Goal: Communication & Community: Answer question/provide support

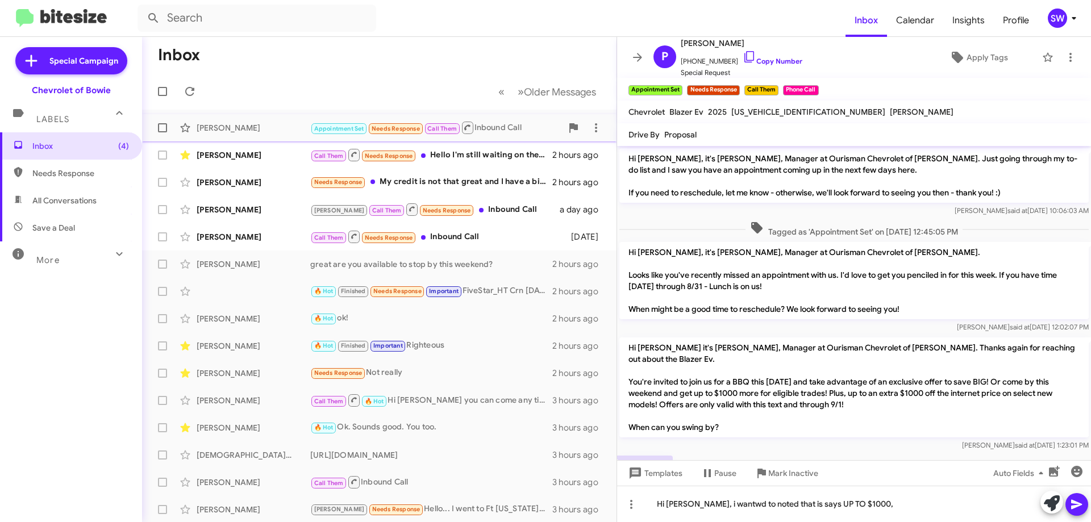
scroll to position [70, 0]
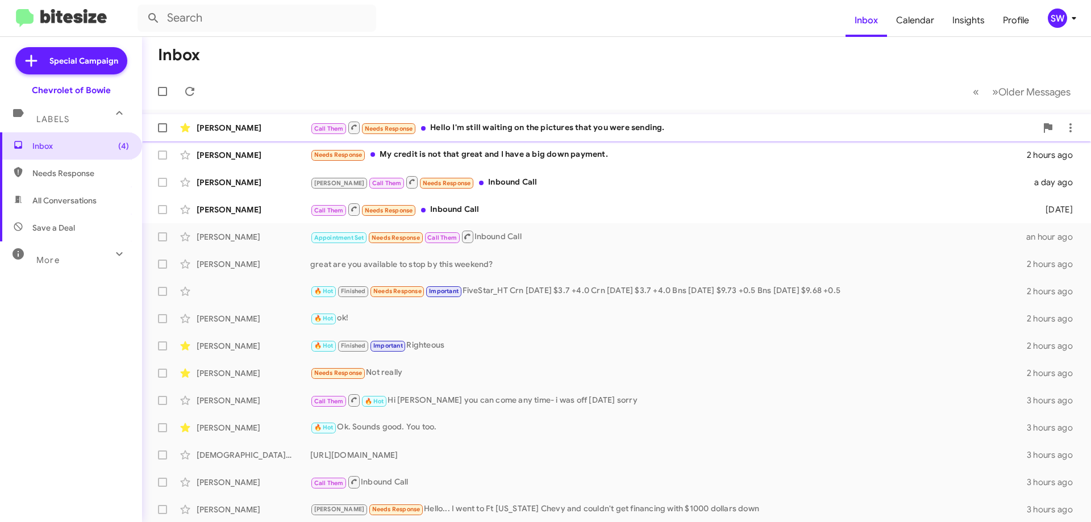
click at [479, 126] on div "Call Them Needs Response Hello I'm still waiting on the pictures that you were …" at bounding box center [673, 128] width 726 height 14
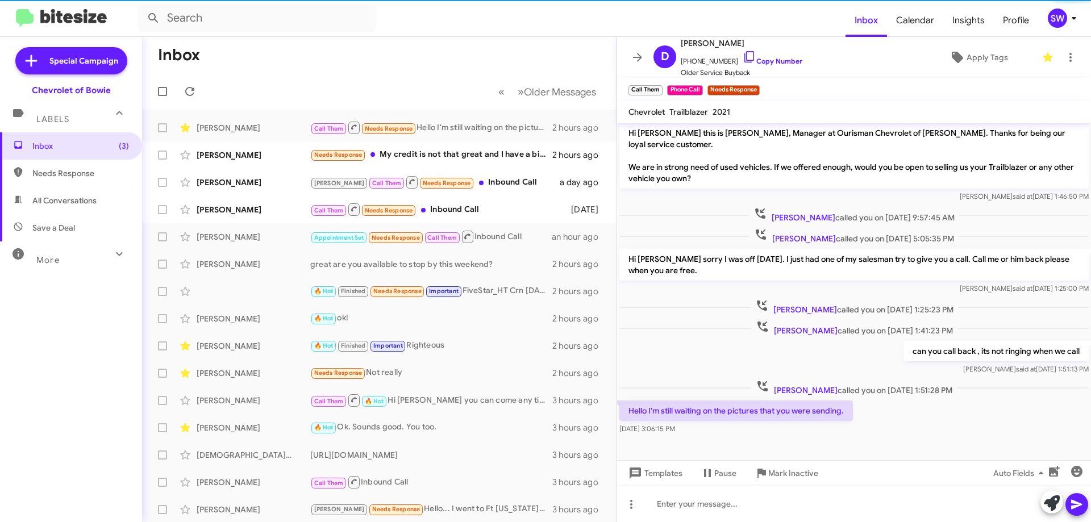
scroll to position [5, 0]
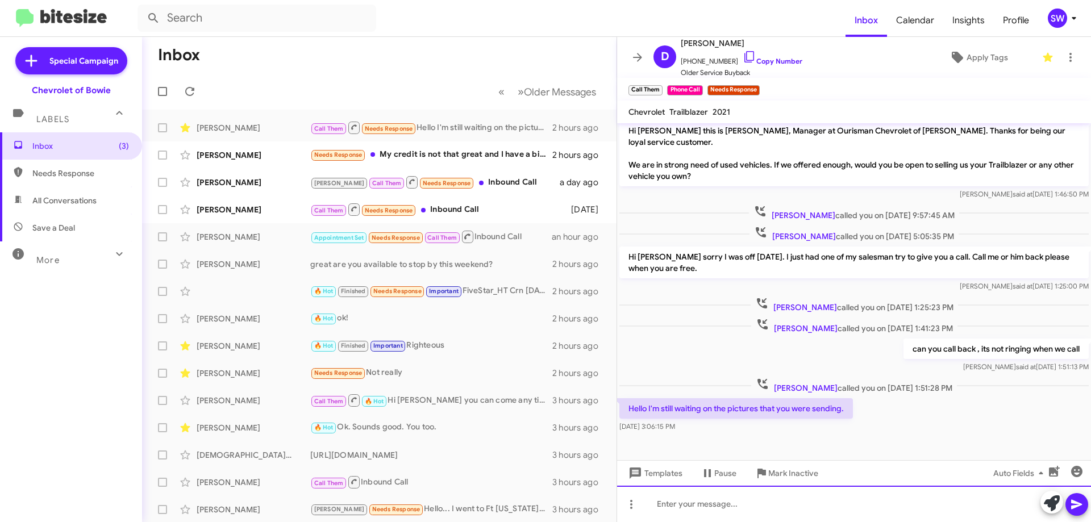
click at [737, 497] on div at bounding box center [854, 504] width 474 height 36
click at [743, 499] on div at bounding box center [854, 504] width 474 height 36
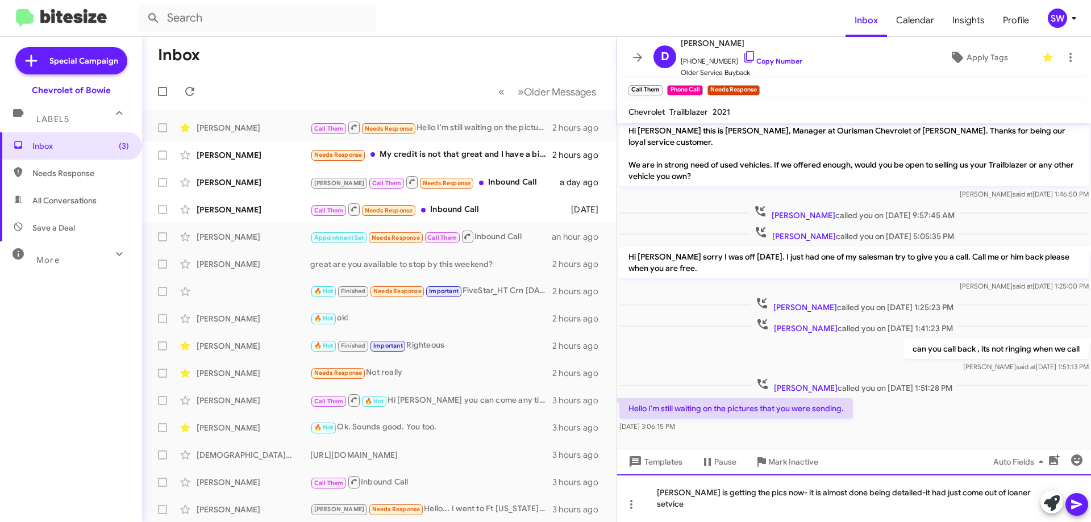
click at [654, 504] on div "[PERSON_NAME] is getting the pics now- it is almost done being detailed-it had …" at bounding box center [854, 499] width 474 height 48
drag, startPoint x: 1077, startPoint y: 501, endPoint x: 1041, endPoint y: 493, distance: 37.2
click at [1075, 501] on icon at bounding box center [1077, 505] width 14 height 14
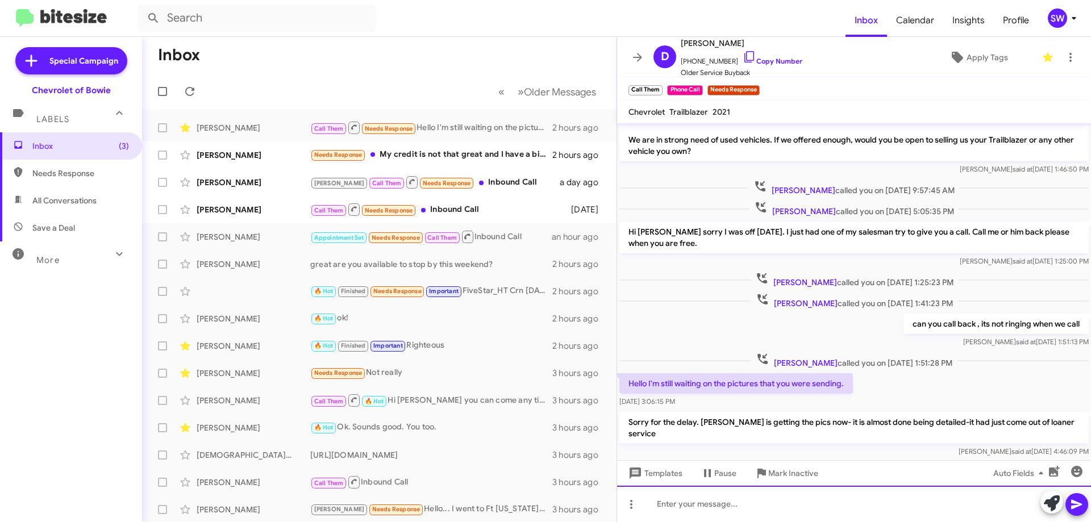
scroll to position [58, 0]
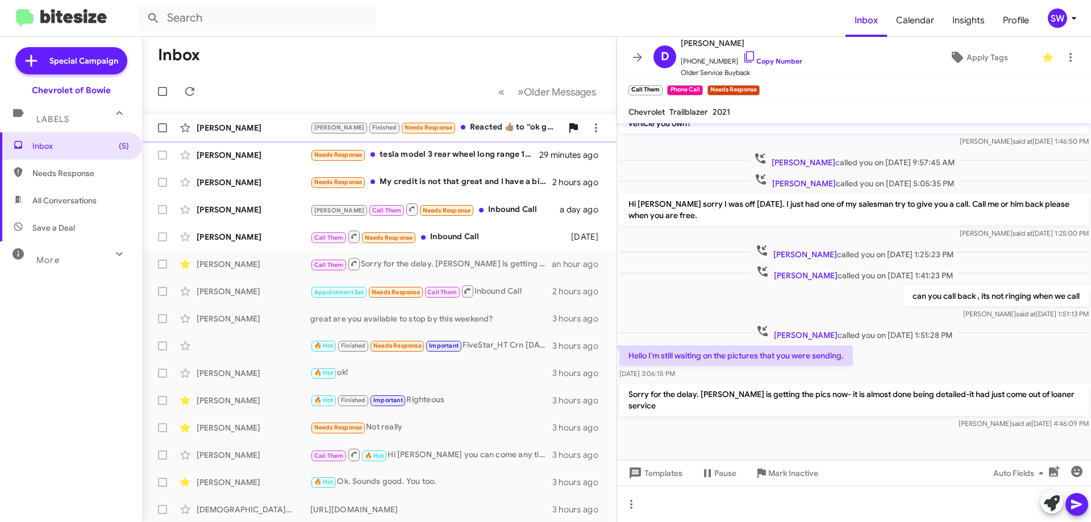
drag, startPoint x: 476, startPoint y: 124, endPoint x: 566, endPoint y: 130, distance: 89.5
click at [477, 124] on div "[PERSON_NAME] Finished Needs Response Reacted 👍🏽 to “ok great to hear! Let me k…" at bounding box center [436, 127] width 252 height 13
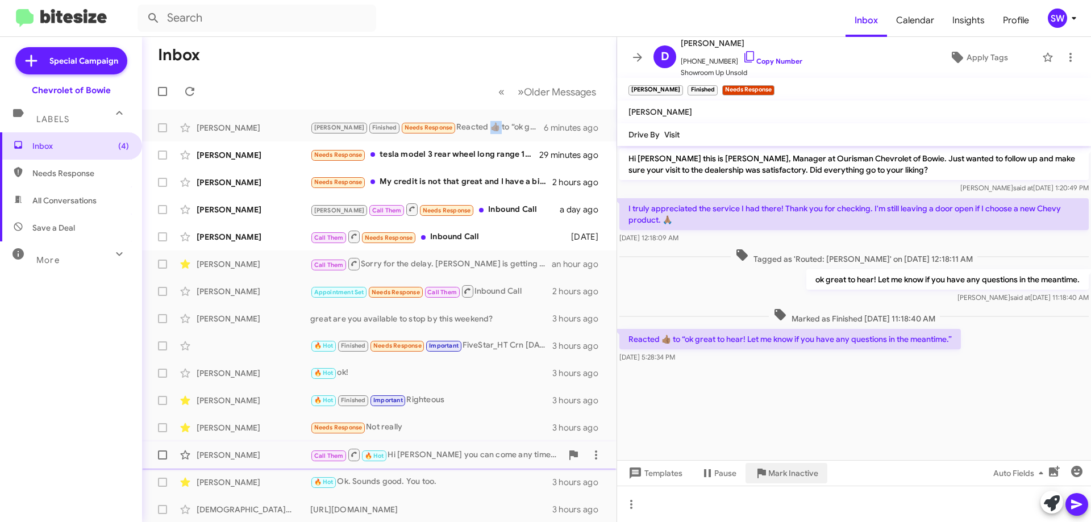
drag, startPoint x: 783, startPoint y: 470, endPoint x: 787, endPoint y: 451, distance: 18.6
click at [783, 466] on span "Mark Inactive" at bounding box center [794, 473] width 50 height 20
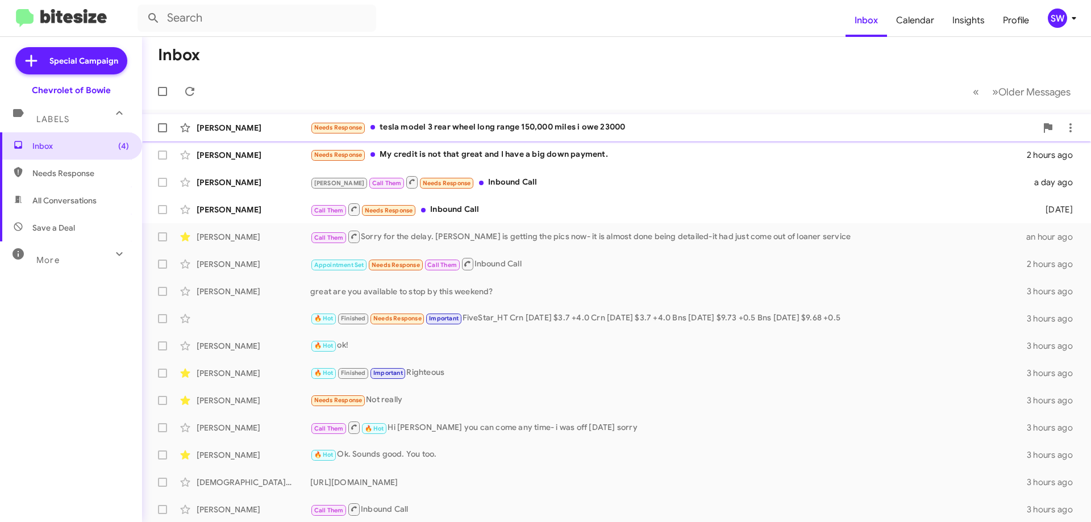
drag, startPoint x: 458, startPoint y: 124, endPoint x: 472, endPoint y: 125, distance: 14.8
click at [460, 124] on div "Needs Response tesla model 3 rear wheel long range 150,000 miles i owe 23000" at bounding box center [673, 127] width 726 height 13
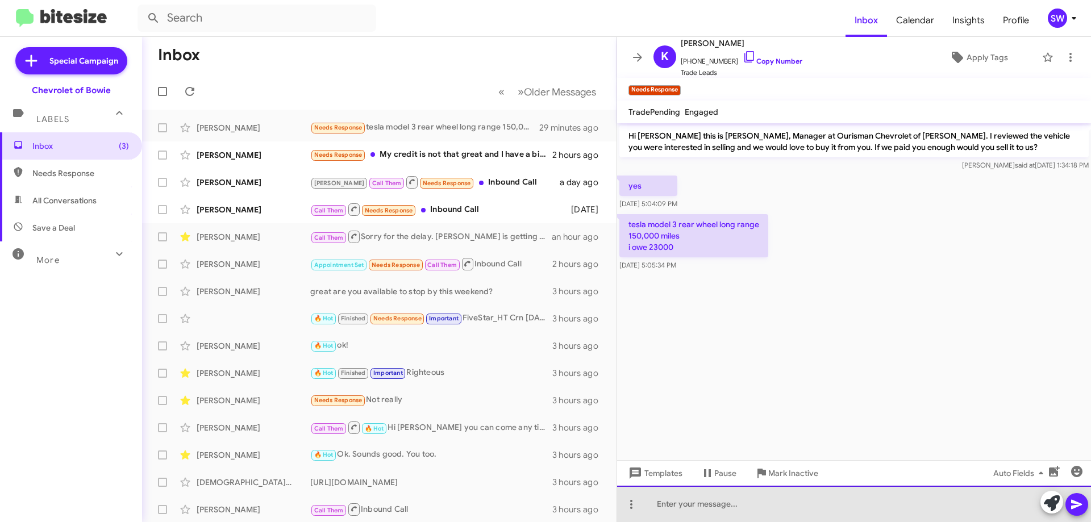
click at [697, 503] on div at bounding box center [854, 504] width 474 height 36
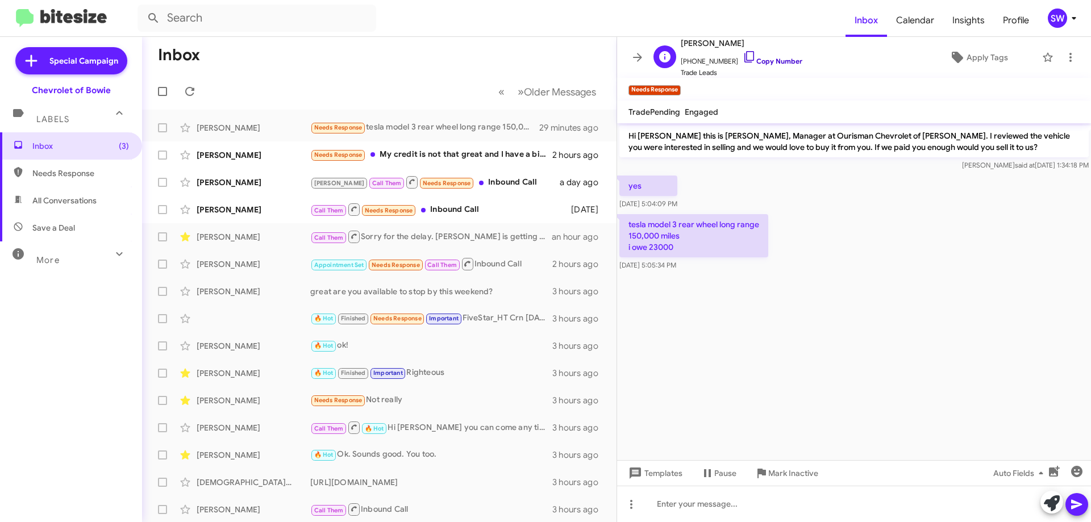
drag, startPoint x: 738, startPoint y: 56, endPoint x: 763, endPoint y: 58, distance: 25.6
click at [743, 56] on icon at bounding box center [750, 57] width 14 height 14
drag, startPoint x: 787, startPoint y: 471, endPoint x: 817, endPoint y: 456, distance: 33.6
click at [788, 470] on span "Mark Inactive" at bounding box center [794, 473] width 50 height 20
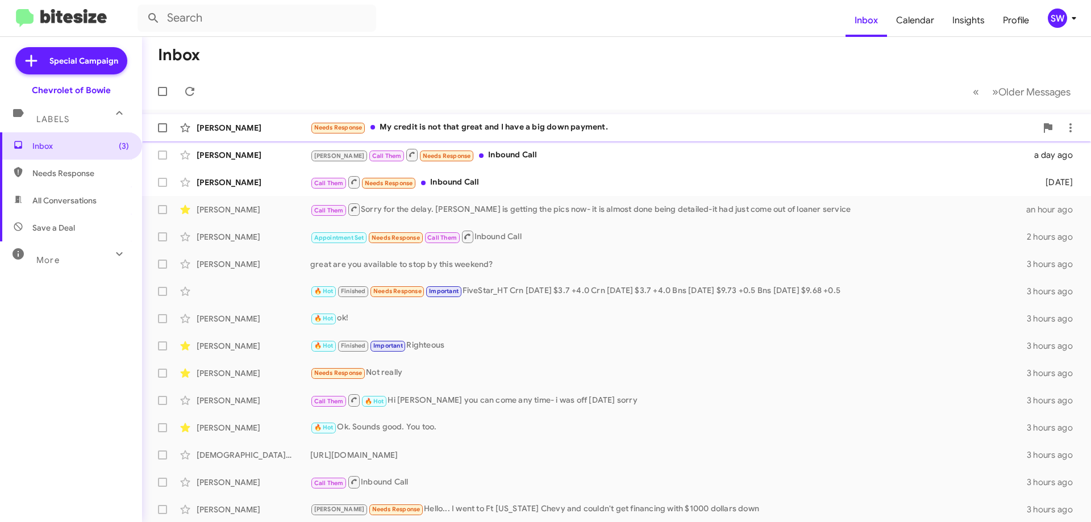
click at [479, 131] on div "Needs Response My credit is not that great and I have a big down payment." at bounding box center [673, 127] width 726 height 13
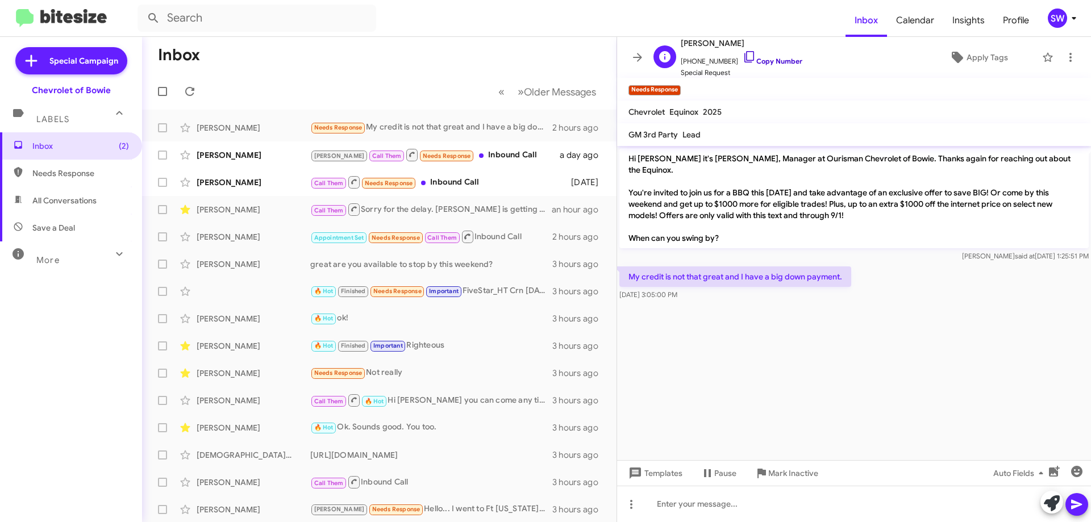
click at [743, 58] on icon at bounding box center [750, 57] width 14 height 14
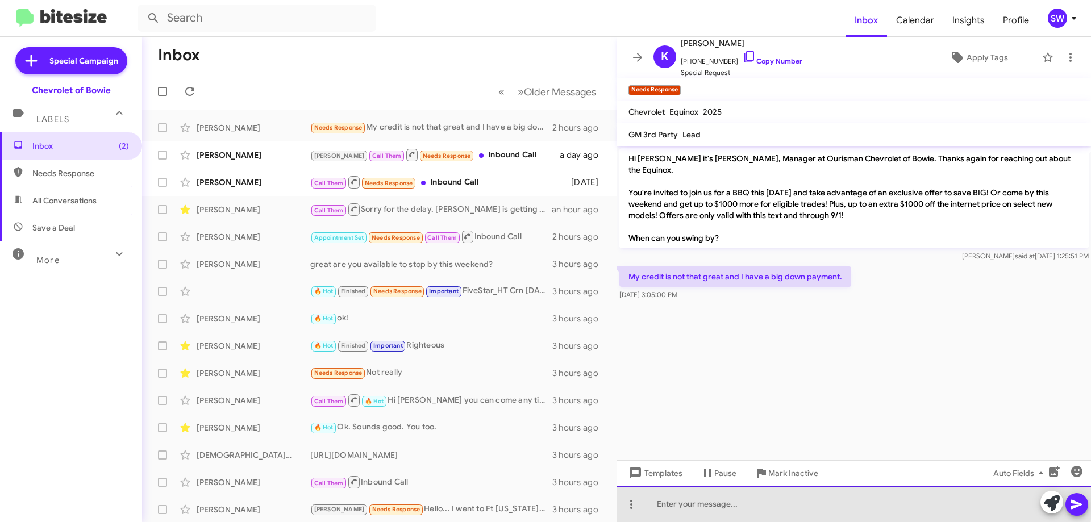
click at [725, 500] on div at bounding box center [854, 504] width 474 height 36
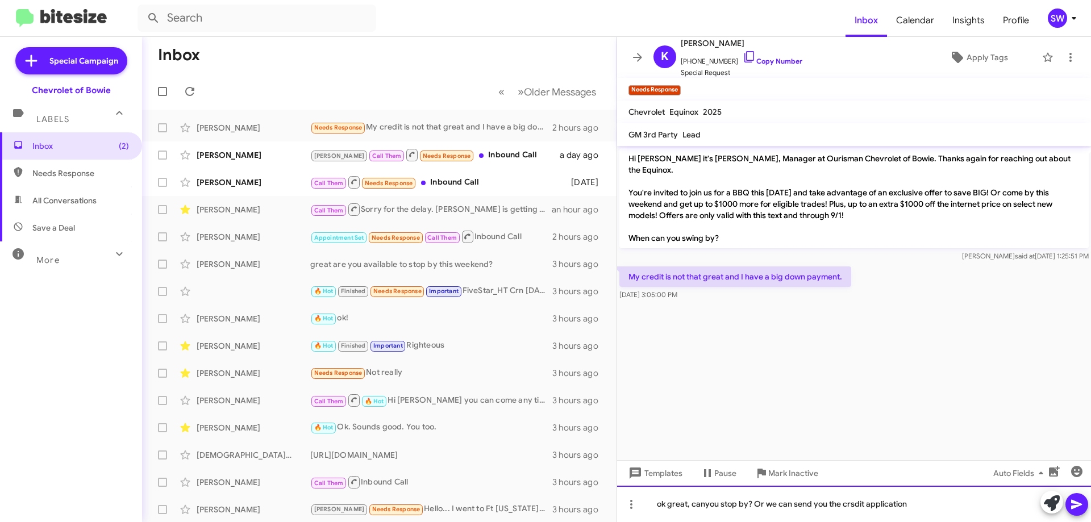
drag, startPoint x: 707, startPoint y: 505, endPoint x: 711, endPoint y: 520, distance: 15.3
click at [706, 505] on div "ok great, canyou stop by? Or we can send you the crsdit application" at bounding box center [854, 504] width 474 height 36
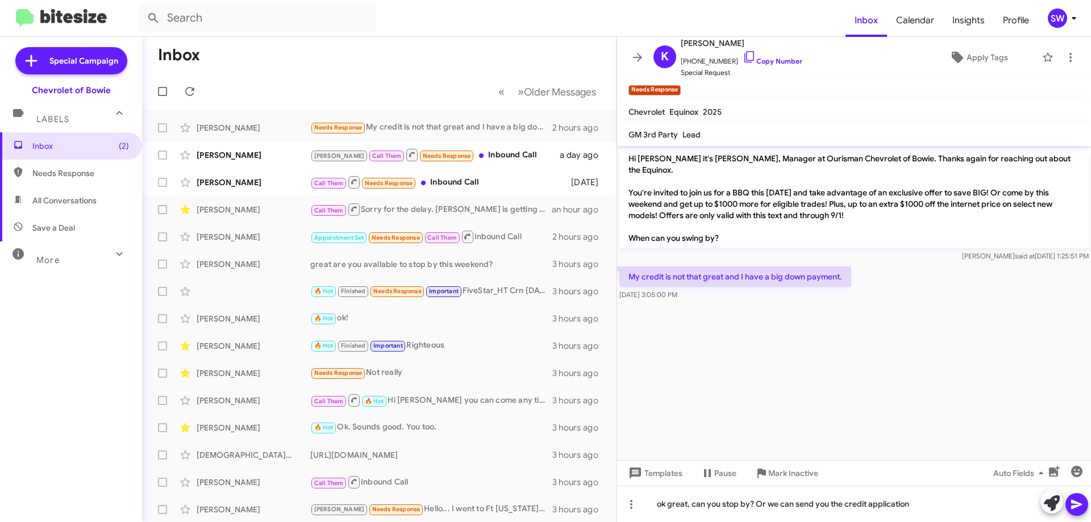
click at [1074, 504] on icon at bounding box center [1076, 505] width 11 height 10
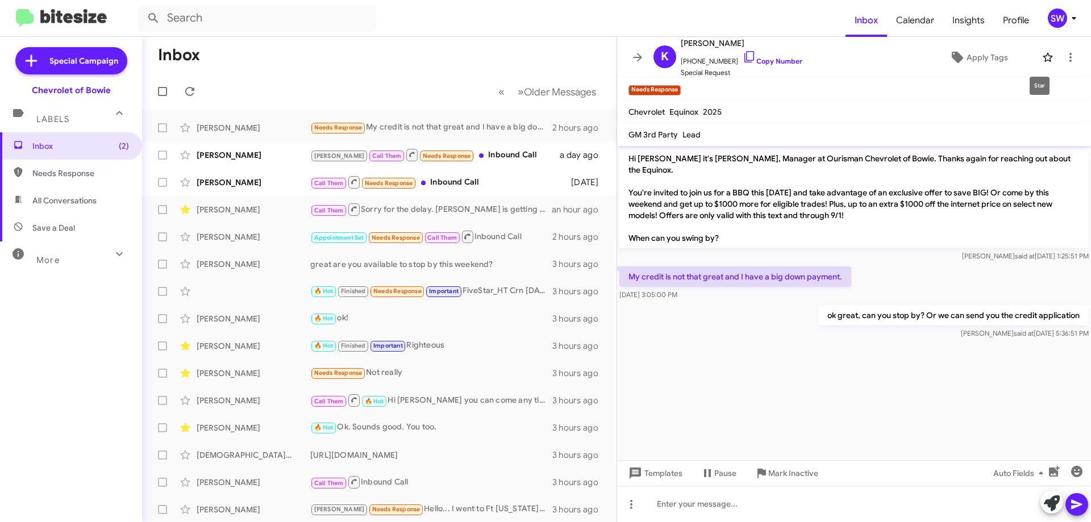
drag, startPoint x: 1043, startPoint y: 59, endPoint x: 1016, endPoint y: 116, distance: 63.3
click at [1043, 60] on icon at bounding box center [1048, 58] width 14 height 14
drag, startPoint x: 647, startPoint y: 272, endPoint x: 827, endPoint y: 277, distance: 179.7
click at [847, 274] on p "My credit is not that great and I have a big down payment." at bounding box center [736, 277] width 232 height 20
copy p "My credit is not that great and I have a big down payment."
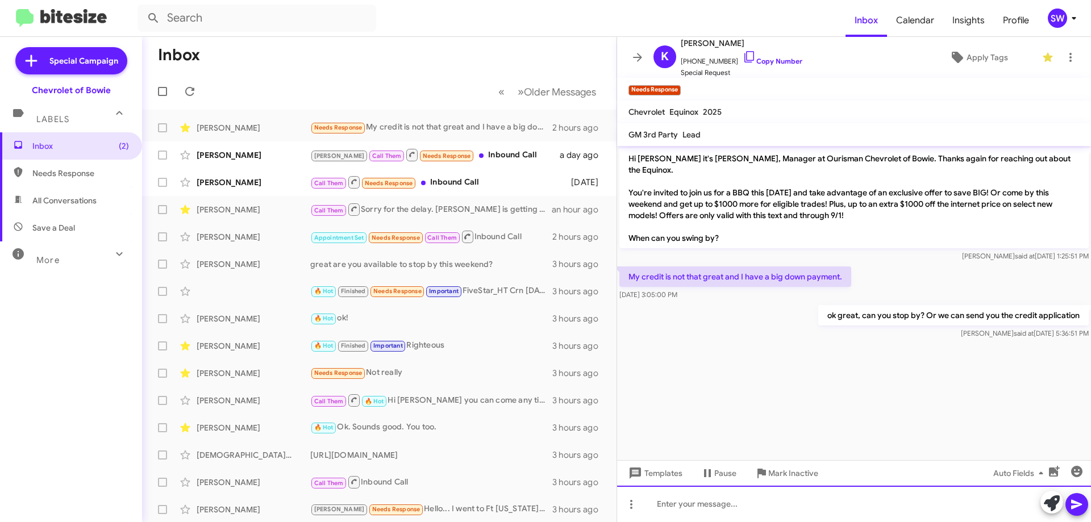
click at [783, 510] on div at bounding box center [854, 504] width 474 height 36
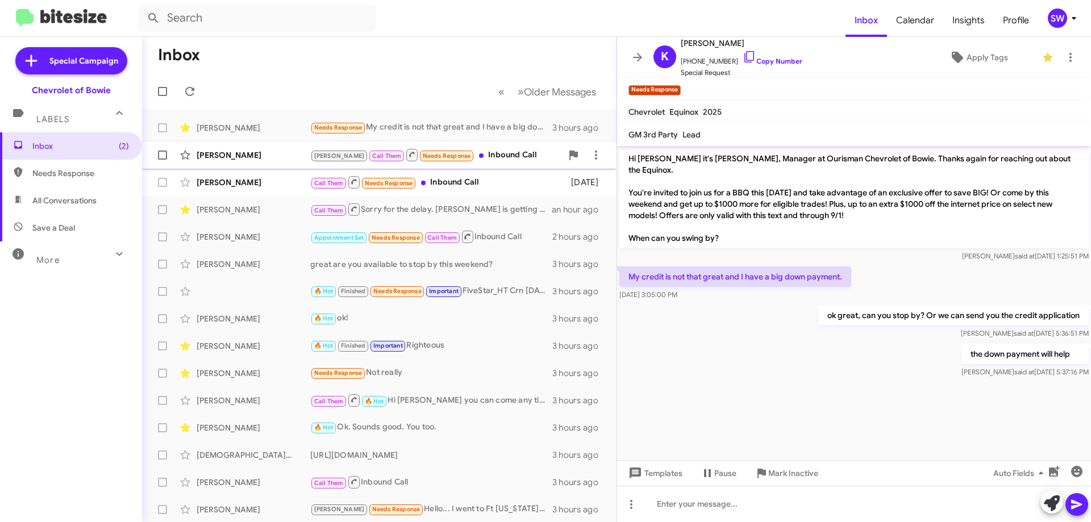
click at [477, 148] on div "[PERSON_NAME] Call Them Needs Response Inbound Call" at bounding box center [436, 155] width 252 height 14
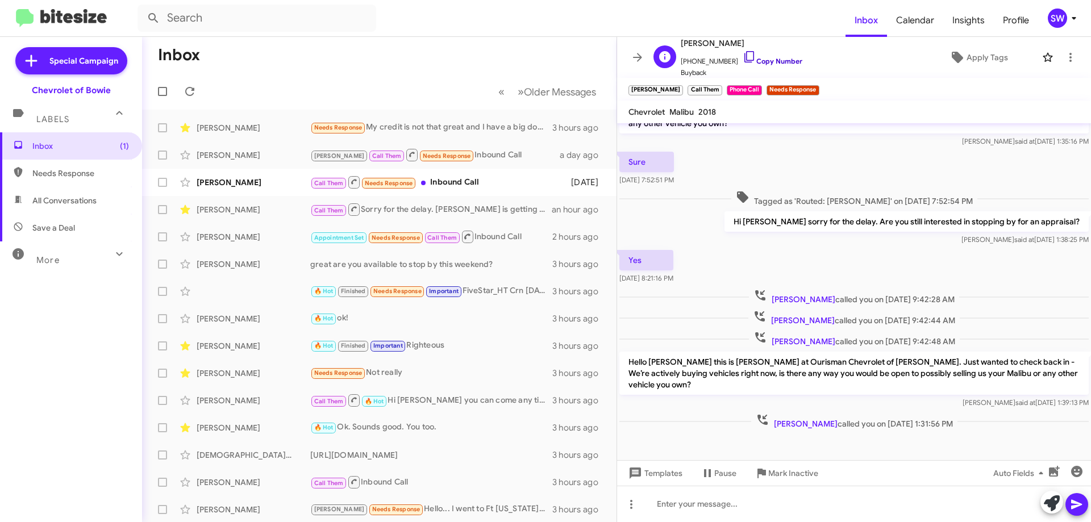
click at [743, 56] on icon at bounding box center [750, 57] width 14 height 14
drag, startPoint x: 768, startPoint y: 471, endPoint x: 803, endPoint y: 445, distance: 43.5
click at [769, 470] on span "Mark Inactive" at bounding box center [794, 473] width 50 height 20
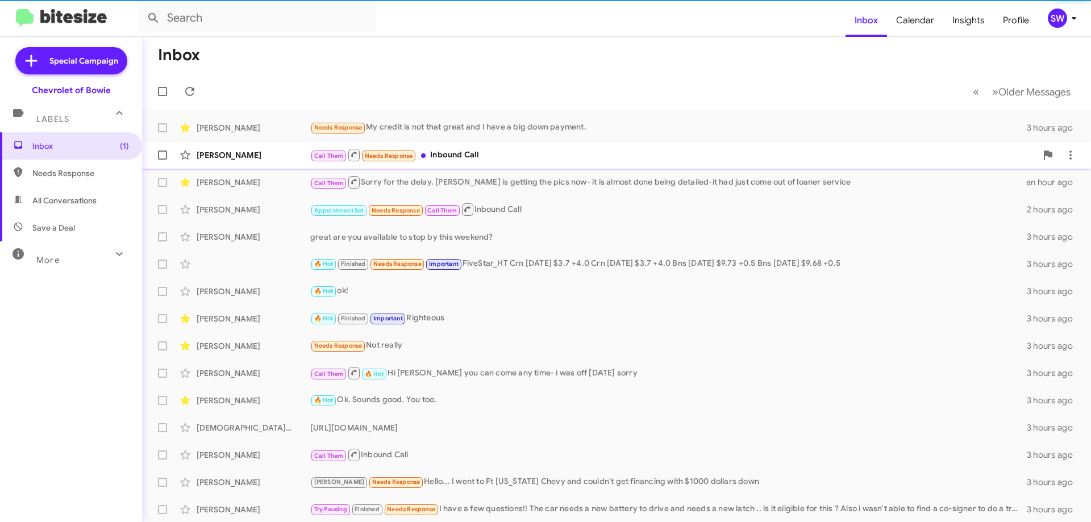
click at [463, 155] on div "Call Them Needs Response Inbound Call" at bounding box center [673, 155] width 726 height 14
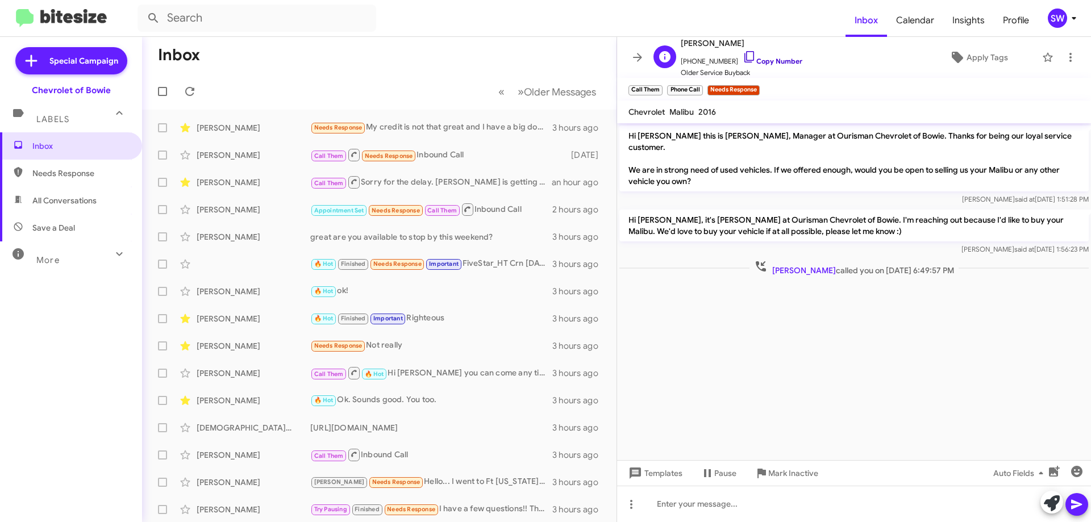
drag, startPoint x: 739, startPoint y: 54, endPoint x: 811, endPoint y: 74, distance: 74.5
click at [743, 55] on icon at bounding box center [750, 57] width 14 height 14
click at [57, 144] on span "Inbox" at bounding box center [80, 145] width 97 height 11
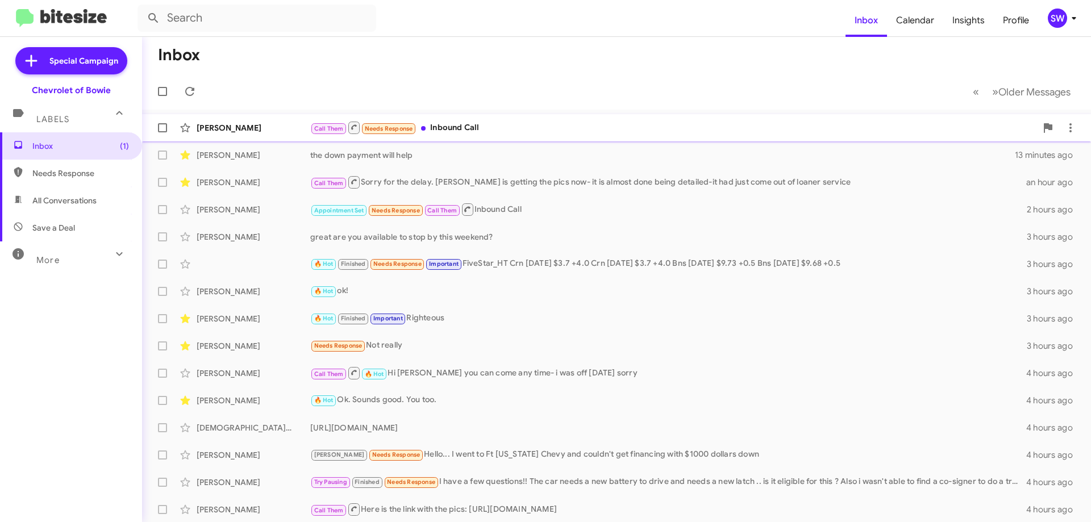
click at [474, 130] on div "Call Them Needs Response Inbound Call" at bounding box center [673, 128] width 726 height 14
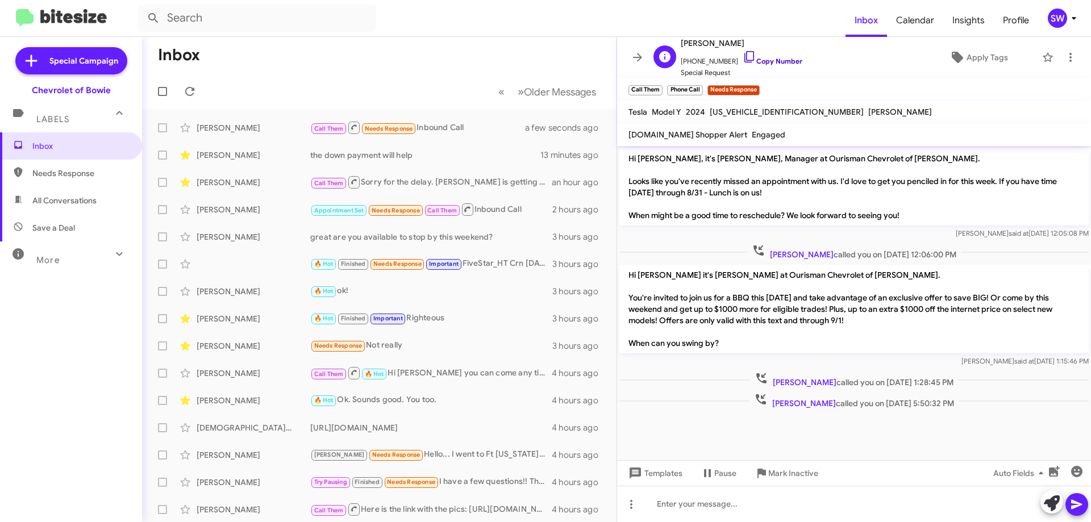
drag, startPoint x: 737, startPoint y: 53, endPoint x: 743, endPoint y: 51, distance: 6.7
click at [743, 53] on icon at bounding box center [750, 57] width 14 height 14
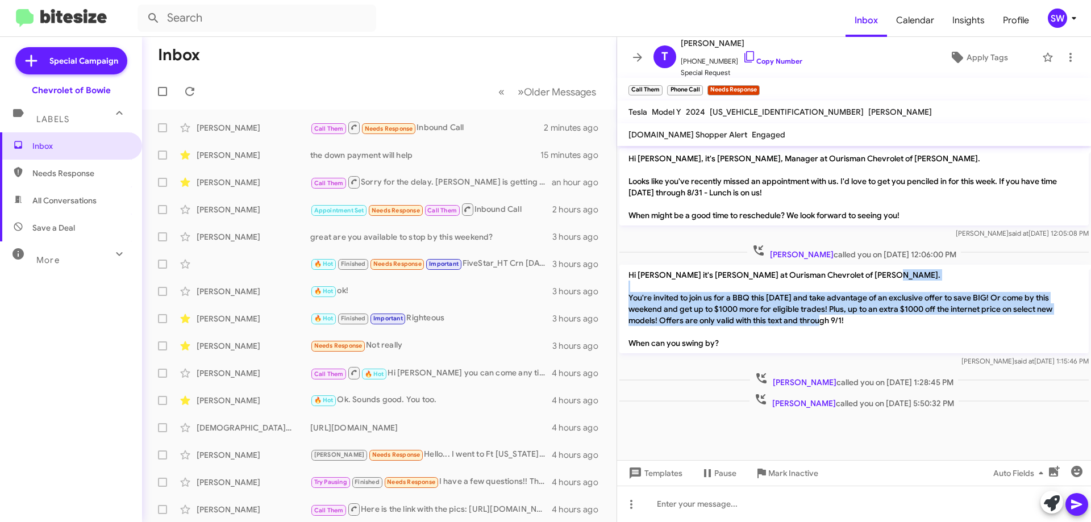
drag, startPoint x: 848, startPoint y: 320, endPoint x: 637, endPoint y: 293, distance: 212.0
click at [630, 299] on p "Hi Tina it's Stephanie Warrington at Ourisman Chevrolet of Bowie. You're invite…" at bounding box center [855, 309] width 470 height 89
drag, startPoint x: 447, startPoint y: 180, endPoint x: 513, endPoint y: 189, distance: 65.9
click at [447, 181] on div "Call Them Sorry for the delay. Demarco is getting the pics now- it is almost do…" at bounding box center [436, 182] width 252 height 14
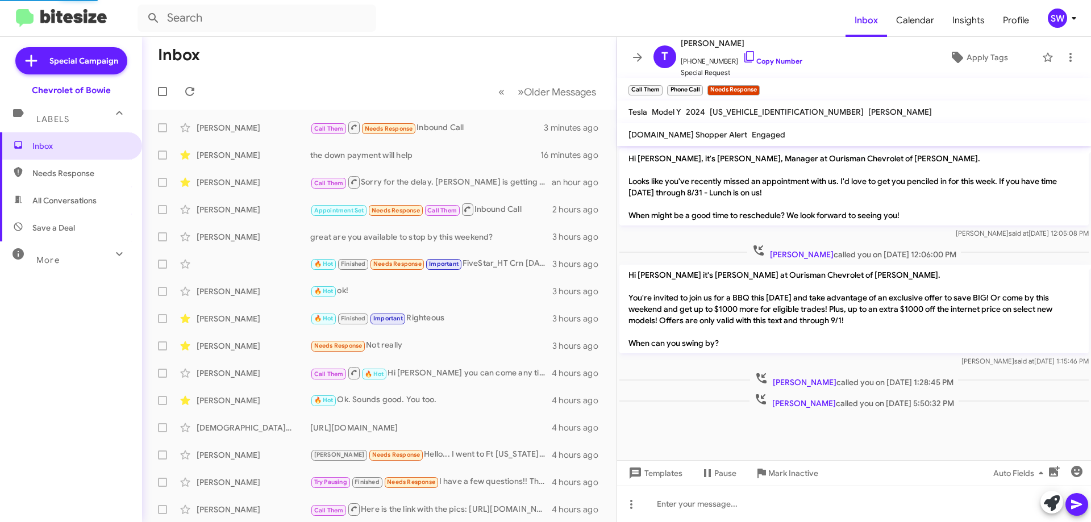
scroll to position [58, 0]
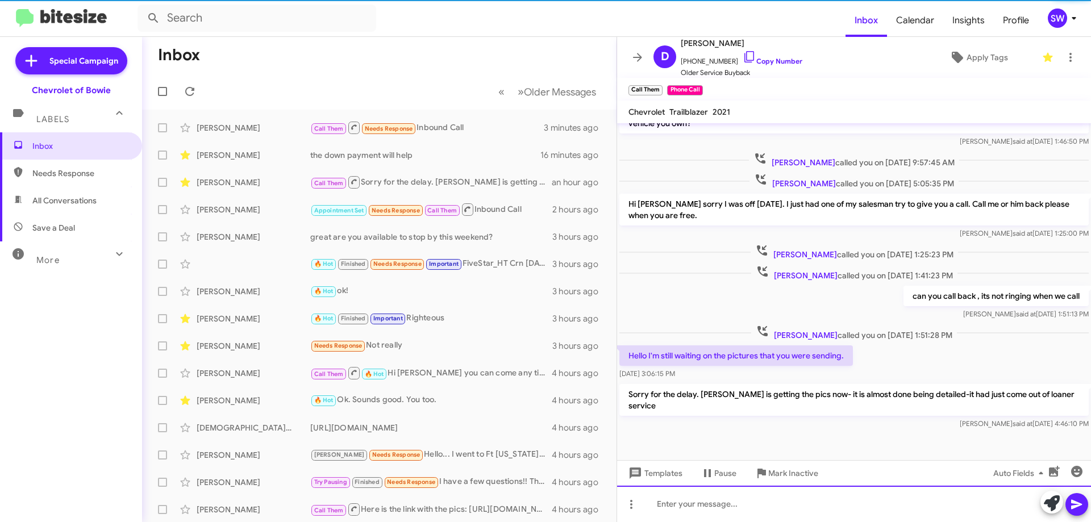
drag, startPoint x: 754, startPoint y: 499, endPoint x: 762, endPoint y: 497, distance: 8.8
click at [757, 501] on div at bounding box center [854, 504] width 474 height 36
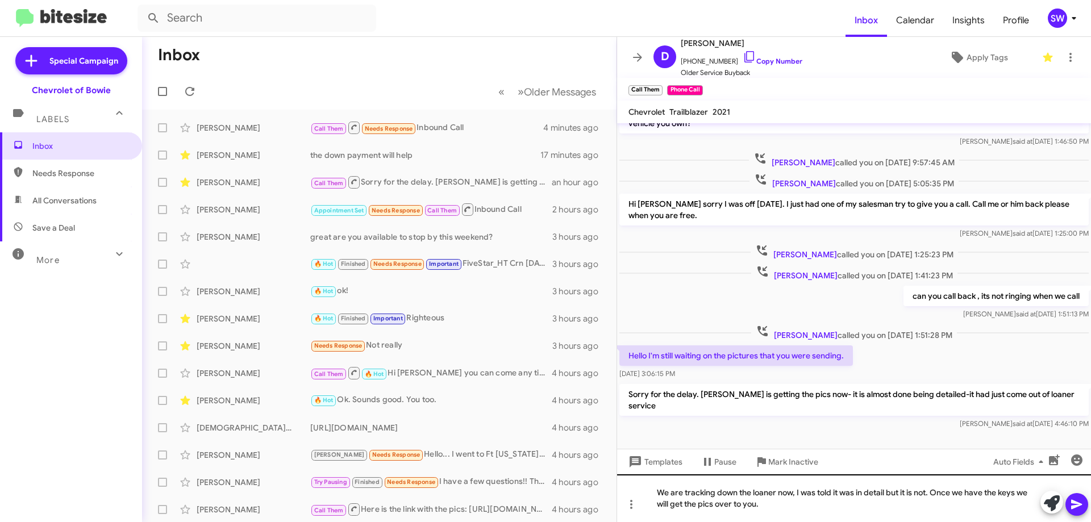
drag, startPoint x: 1071, startPoint y: 503, endPoint x: 1085, endPoint y: 488, distance: 20.5
click at [1074, 499] on icon at bounding box center [1077, 505] width 14 height 14
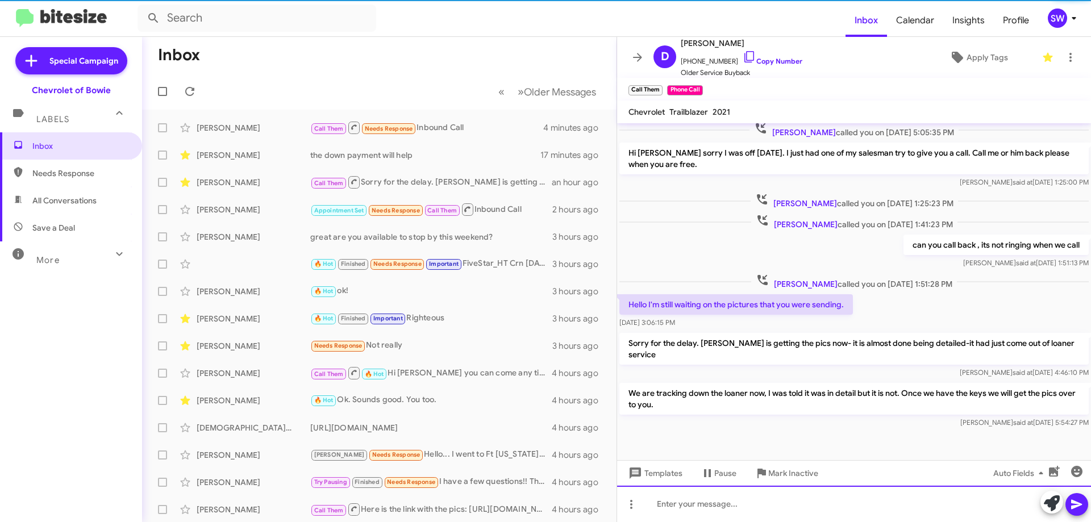
scroll to position [111, 0]
